Goal: Navigation & Orientation: Find specific page/section

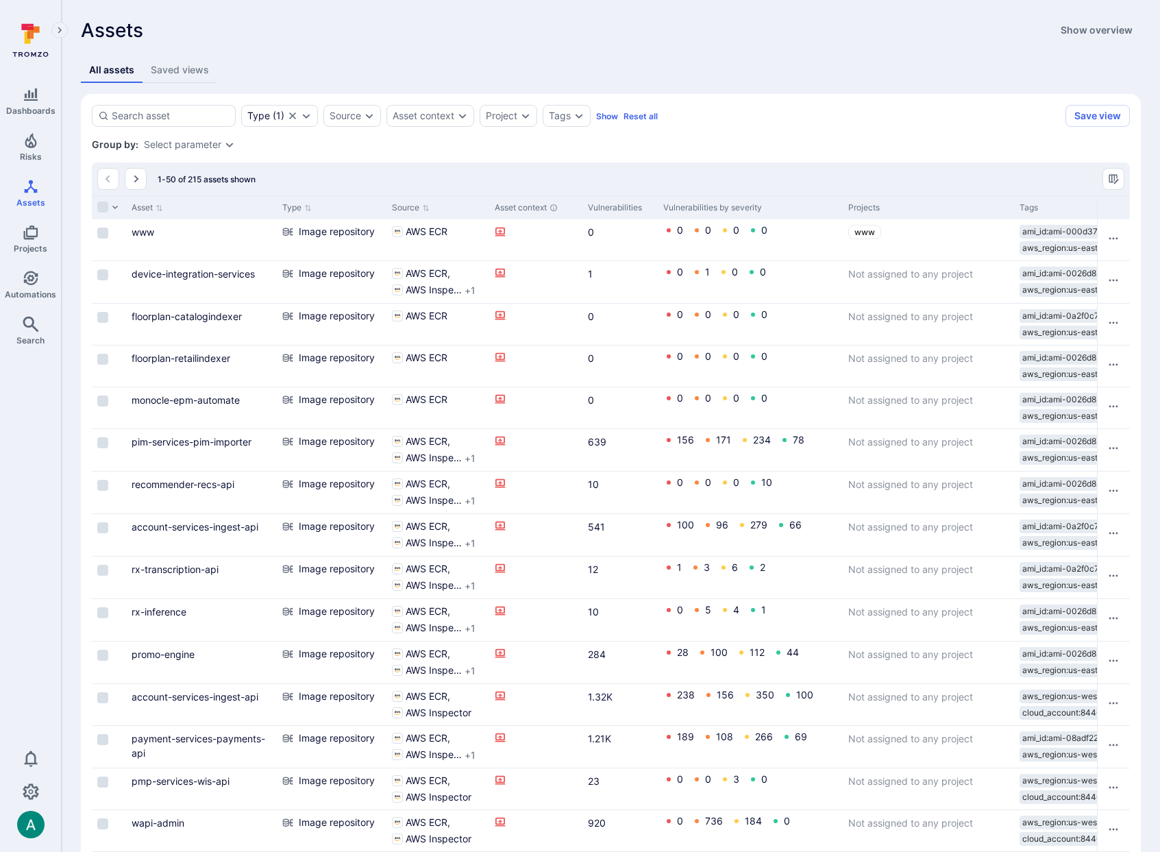
scroll to position [0, 411]
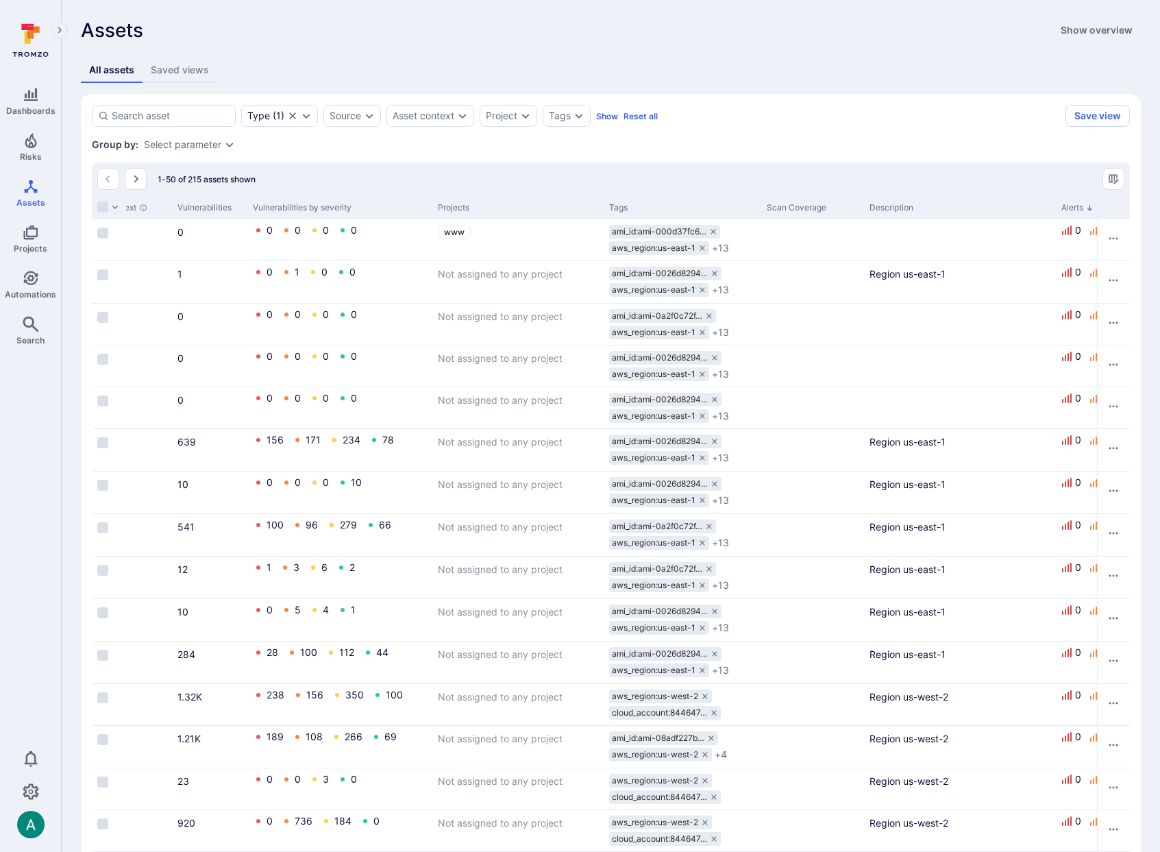
click at [625, 31] on div "Assets Show overview" at bounding box center [611, 30] width 1060 height 22
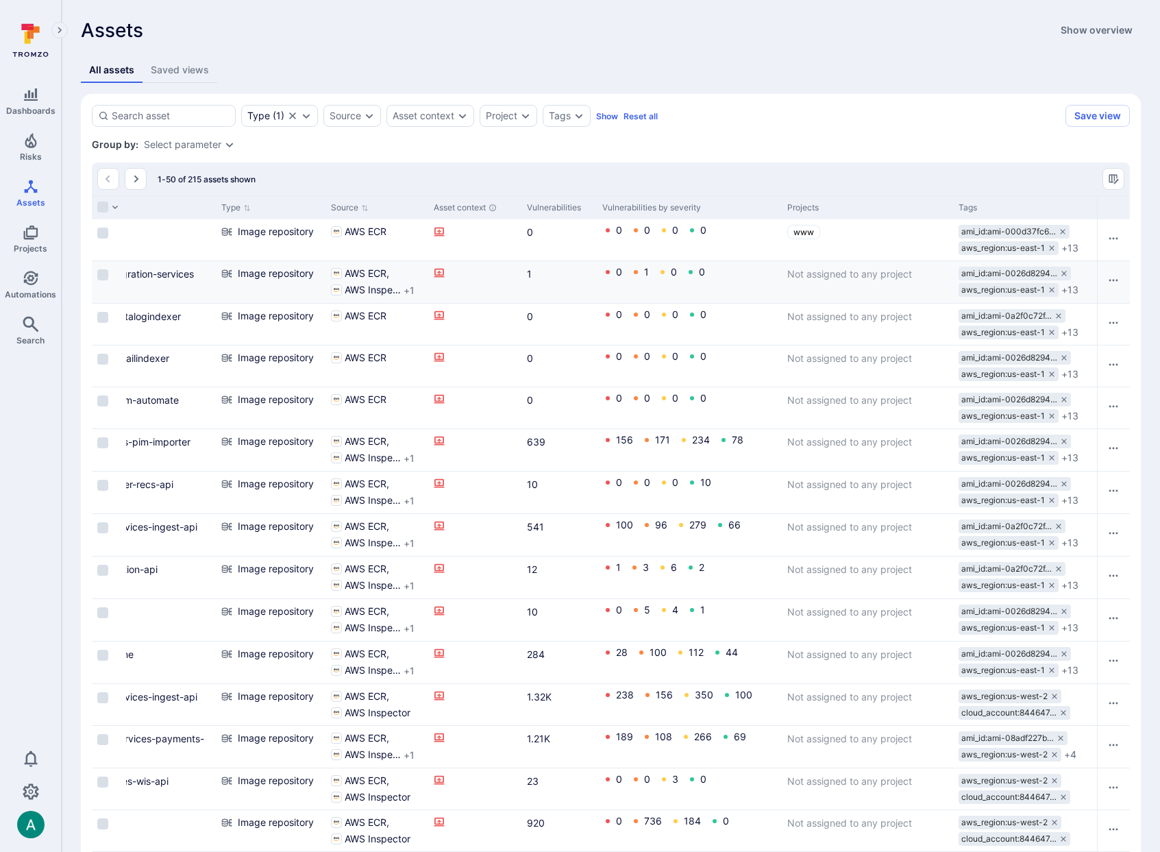
scroll to position [0, 0]
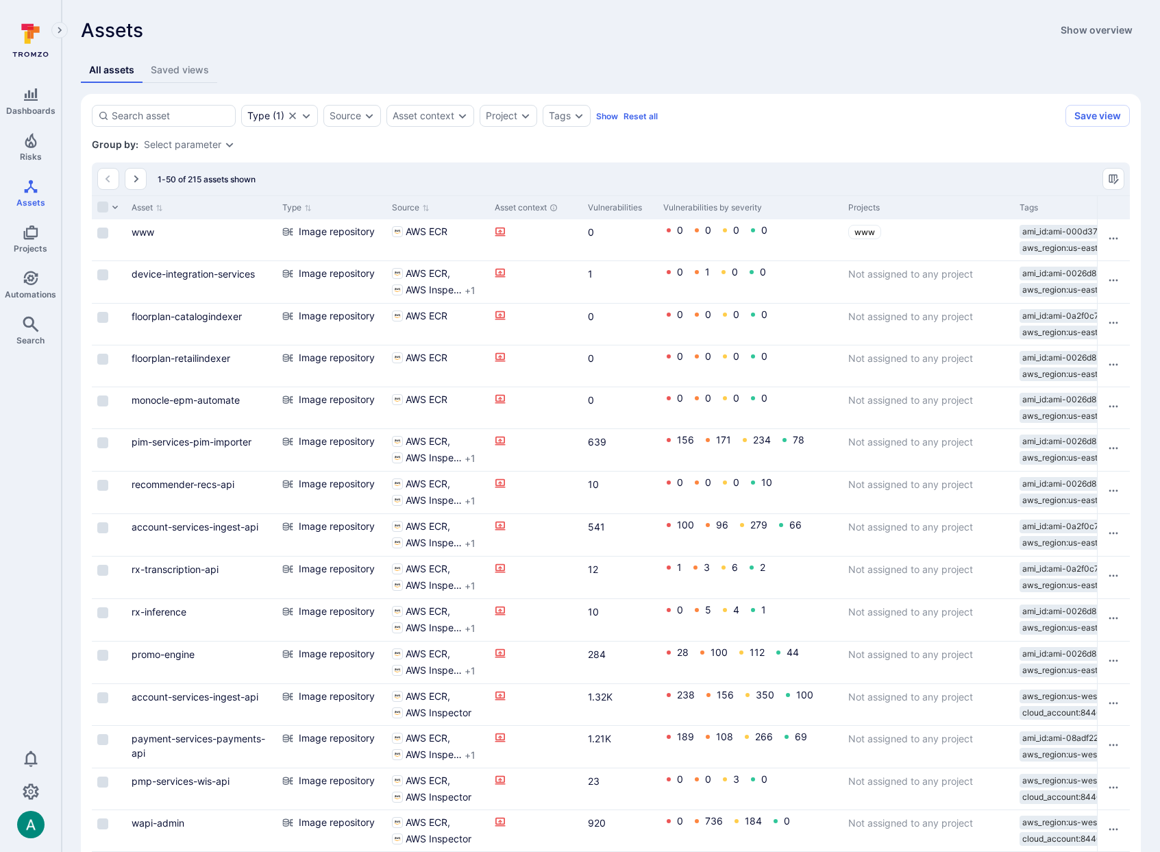
click at [436, 25] on div "Assets Show overview" at bounding box center [611, 30] width 1060 height 22
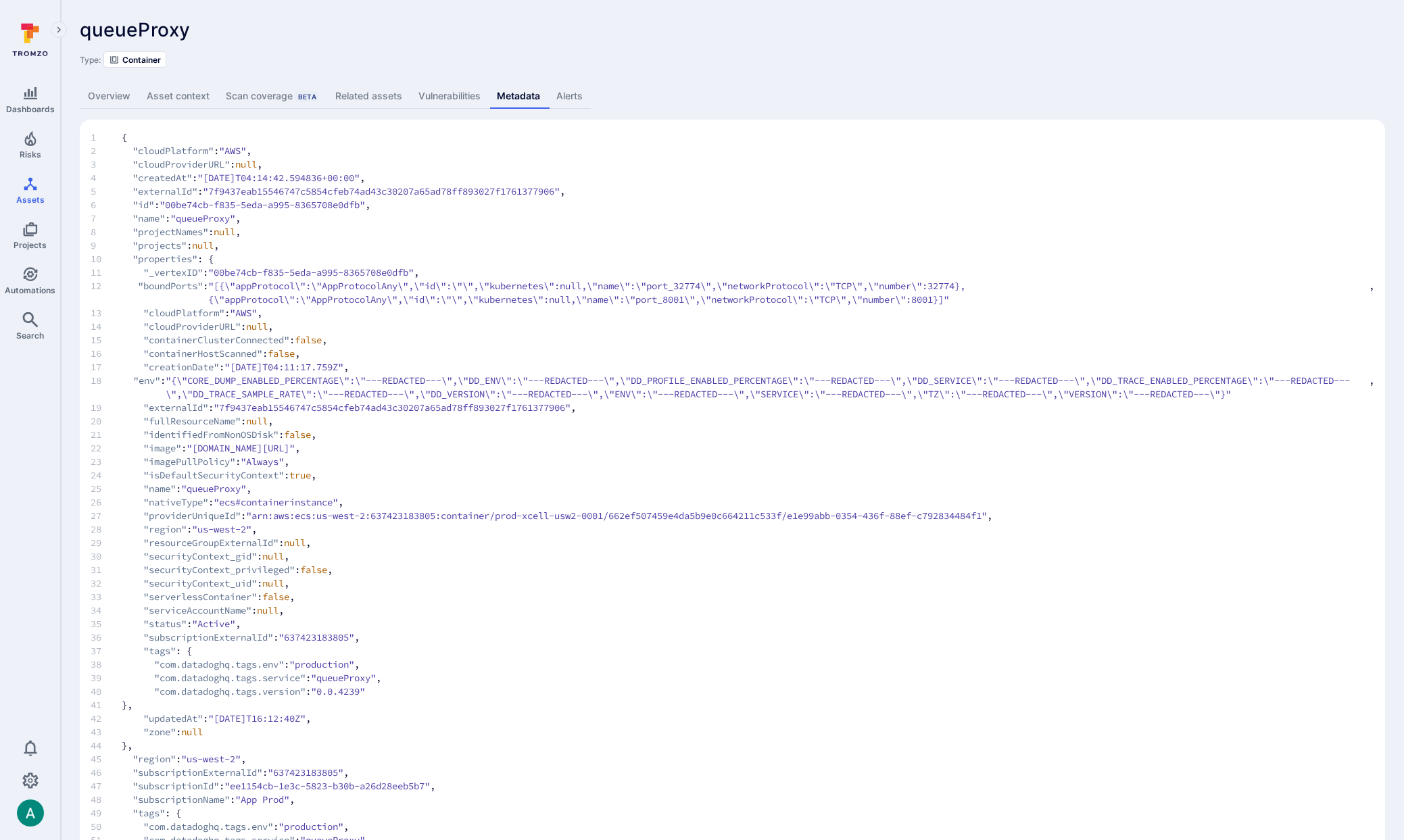
scroll to position [3, 0]
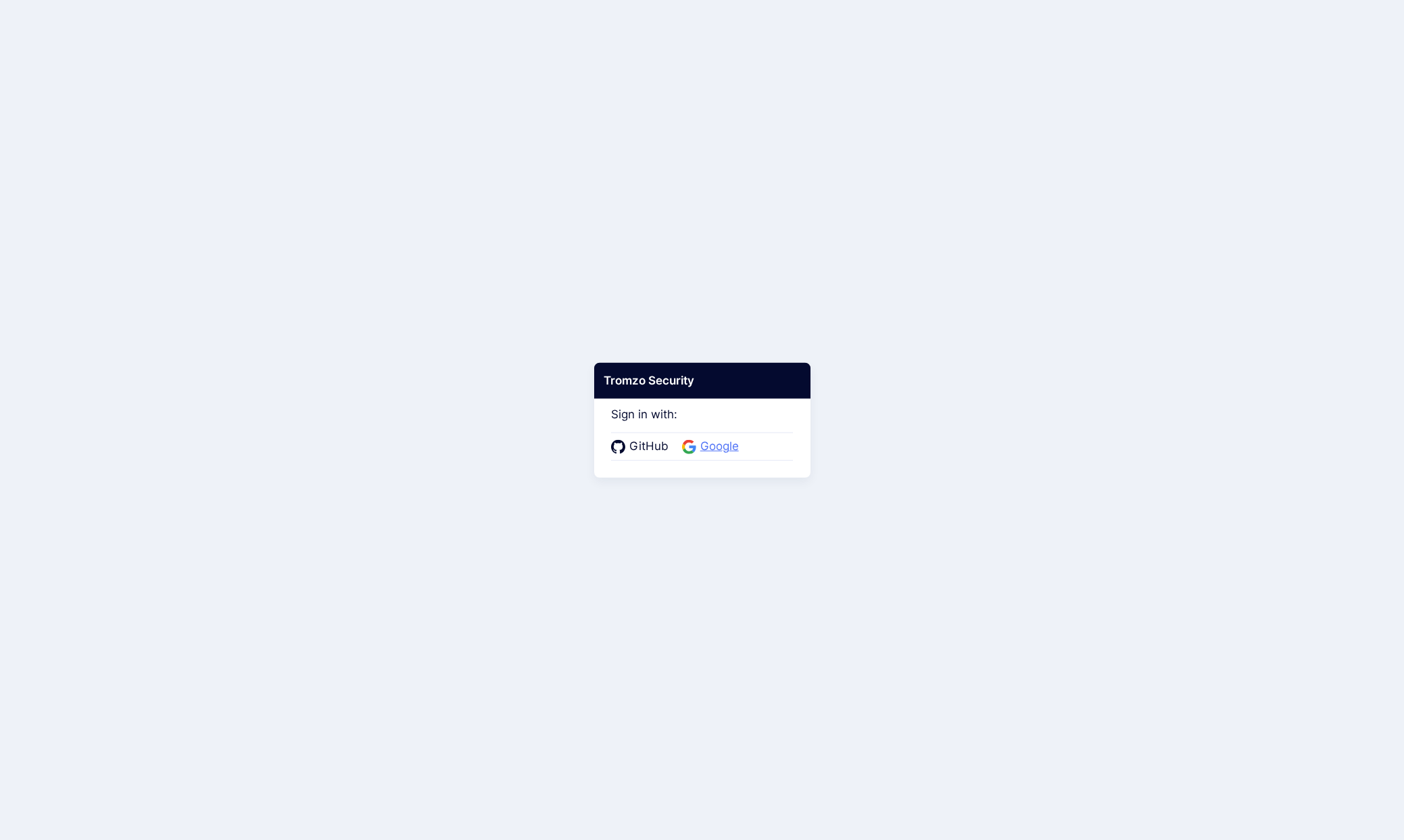
click at [731, 448] on span "Google" at bounding box center [719, 447] width 46 height 18
